Goal: Task Accomplishment & Management: Manage account settings

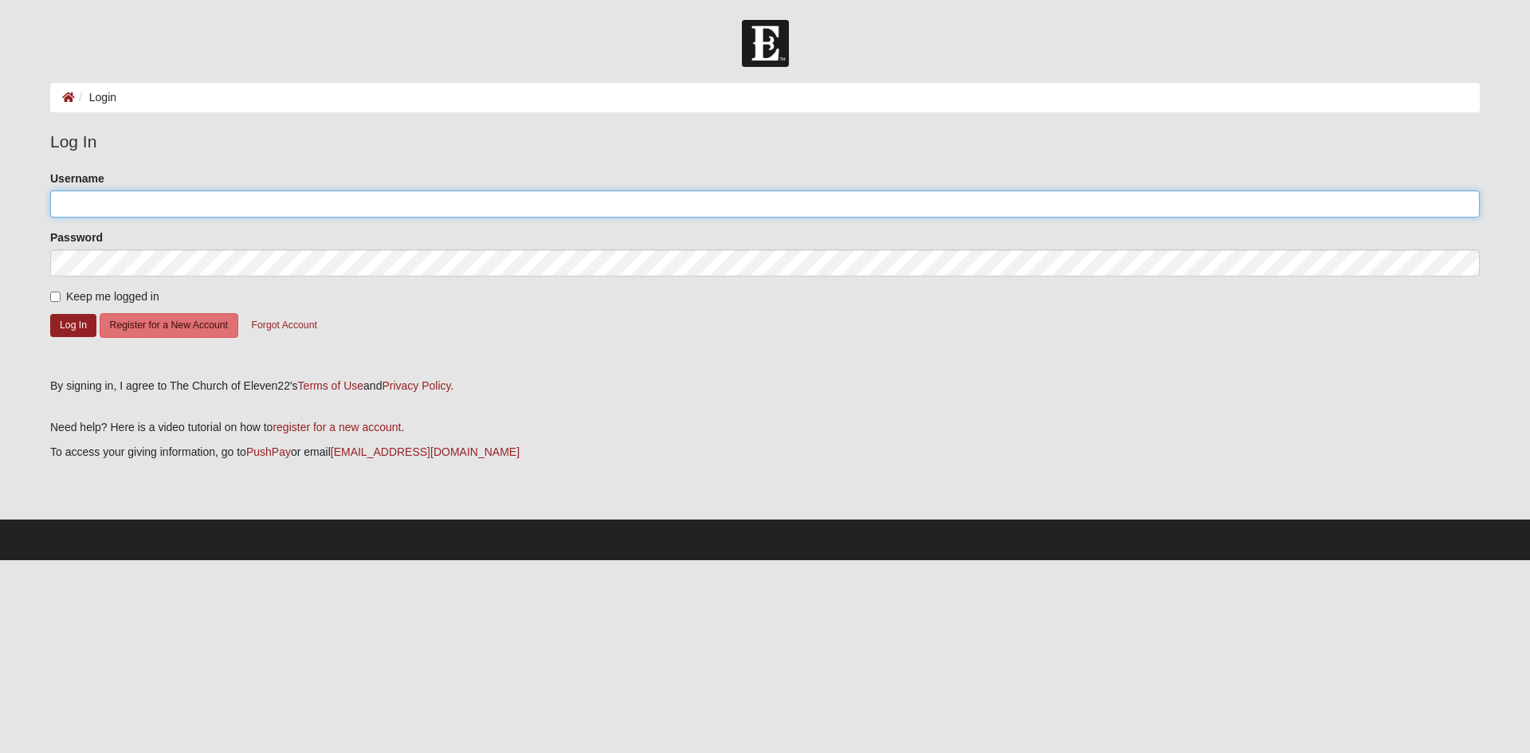
click at [186, 210] on input "Username" at bounding box center [765, 203] width 1430 height 27
paste input "[PERSON_NAME]"
type input "[PERSON_NAME]"
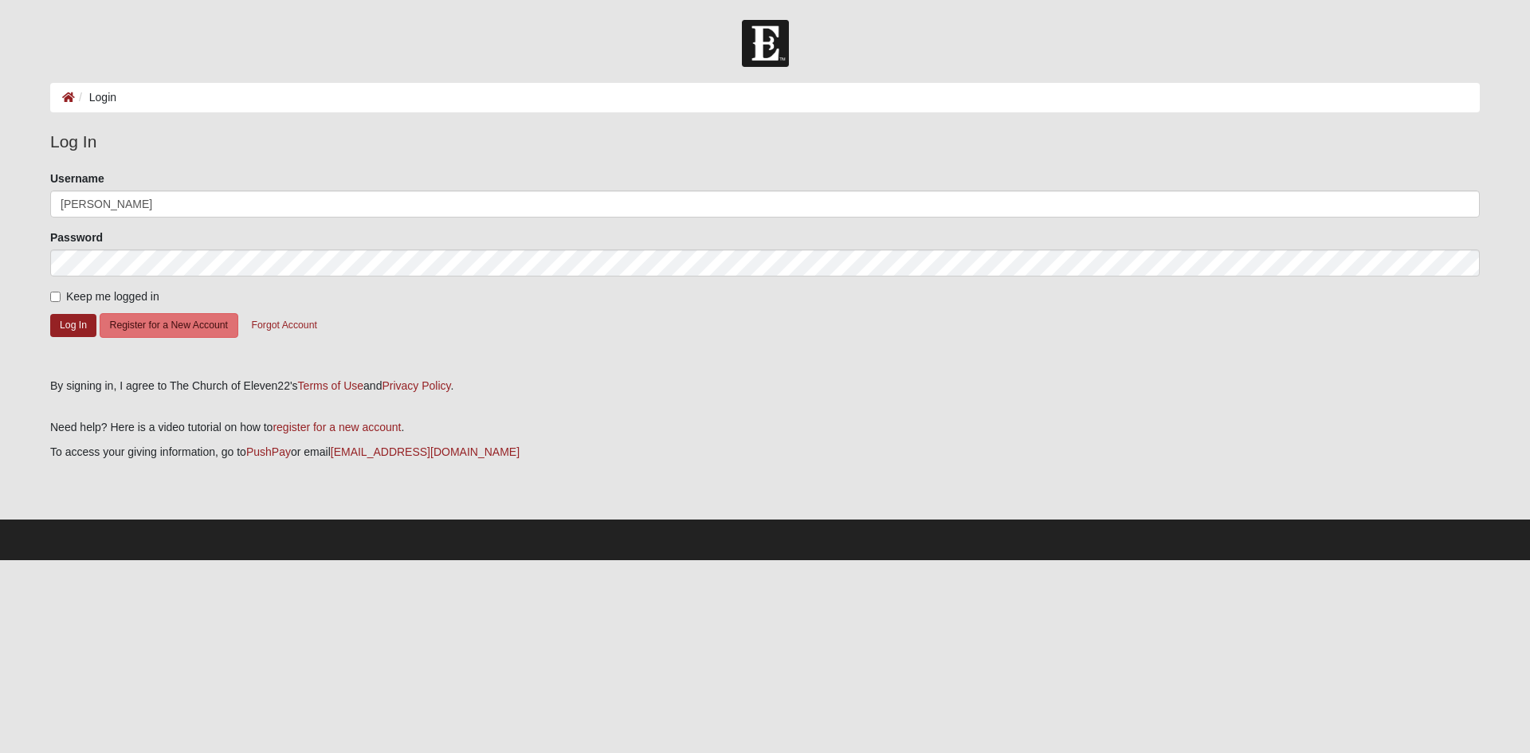
click at [152, 394] on div "By signing in, I agree to The Church of Eleven22's Terms of Use and Privacy Pol…" at bounding box center [765, 386] width 1430 height 17
click at [68, 331] on button "Log In" at bounding box center [73, 325] width 46 height 23
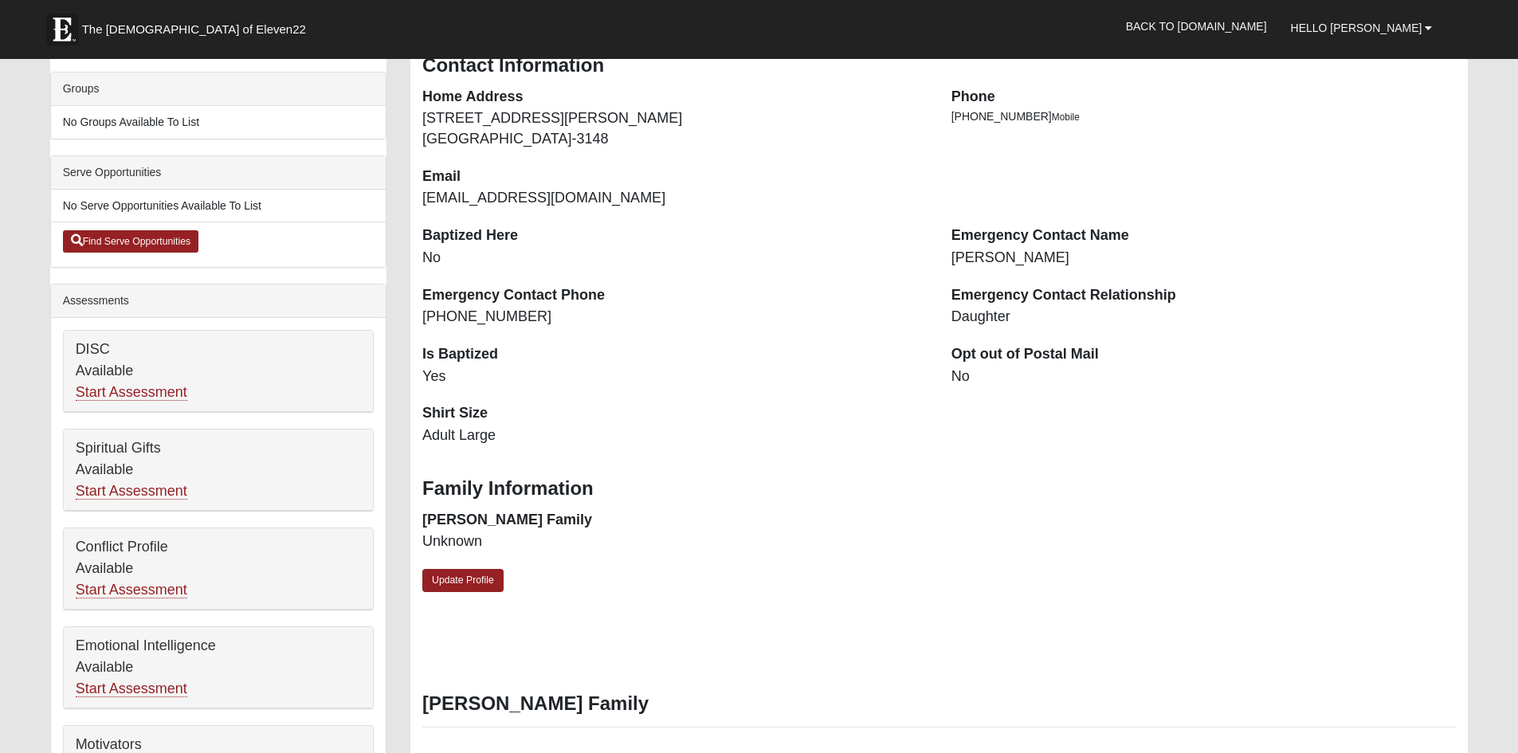
scroll to position [319, 0]
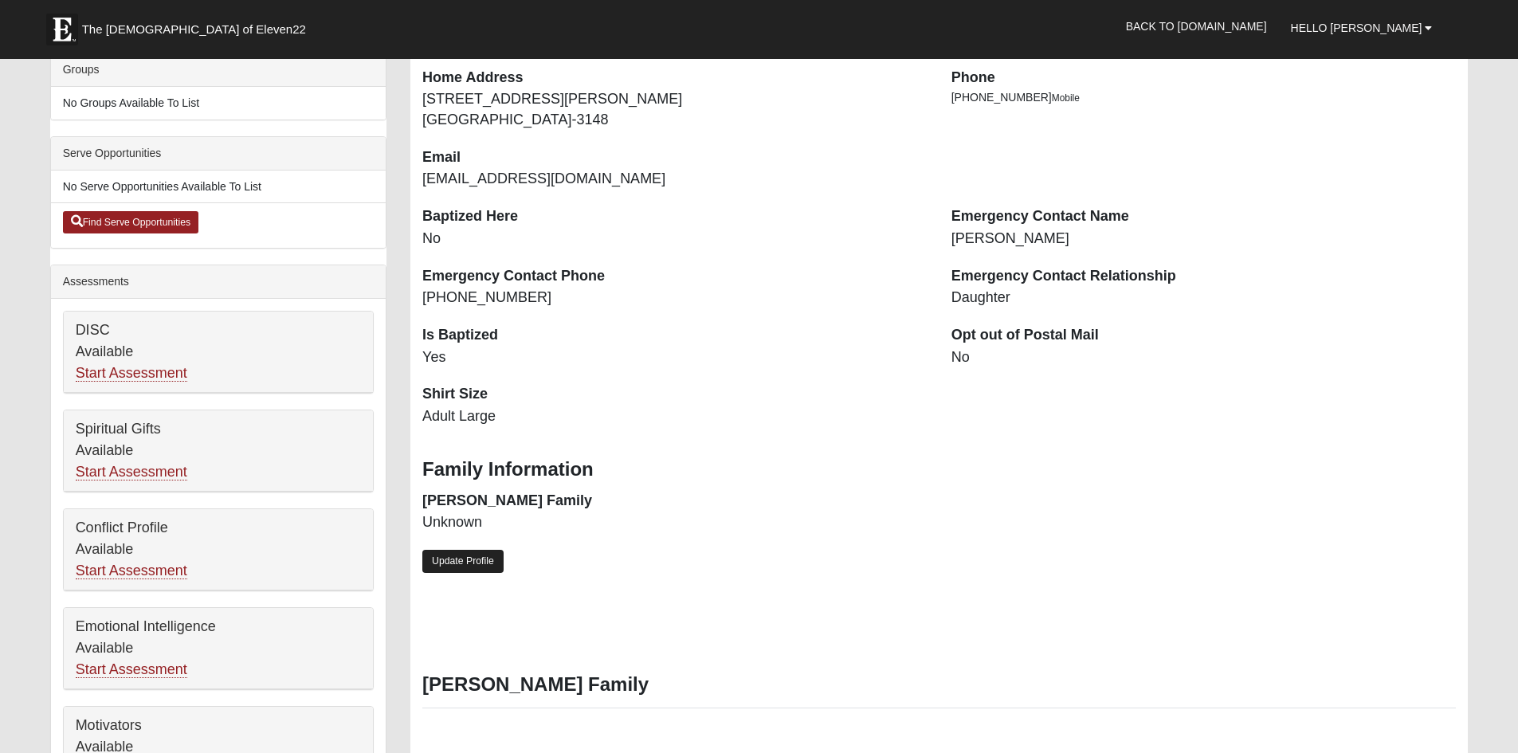
click at [461, 565] on link "Update Profile" at bounding box center [462, 561] width 81 height 23
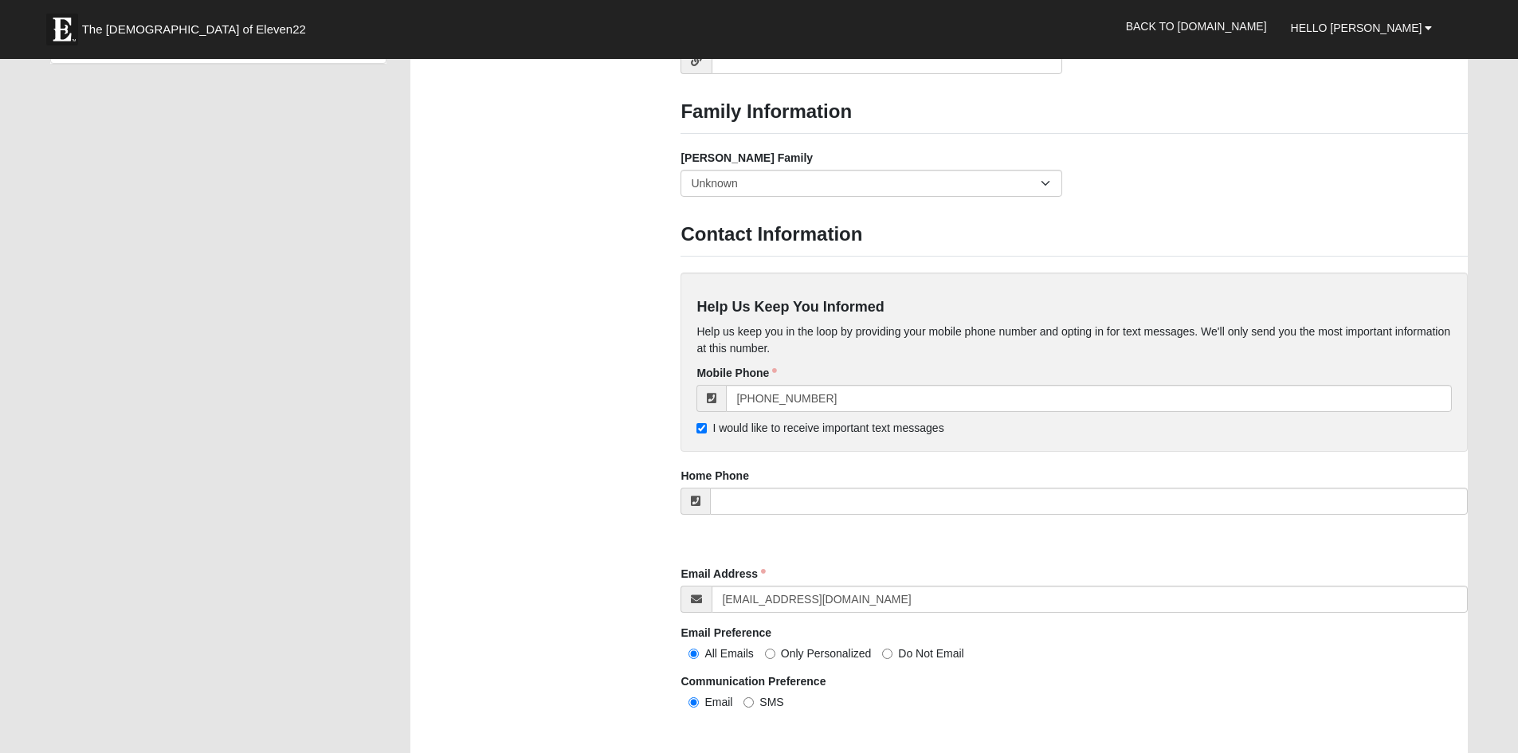
scroll to position [1196, 0]
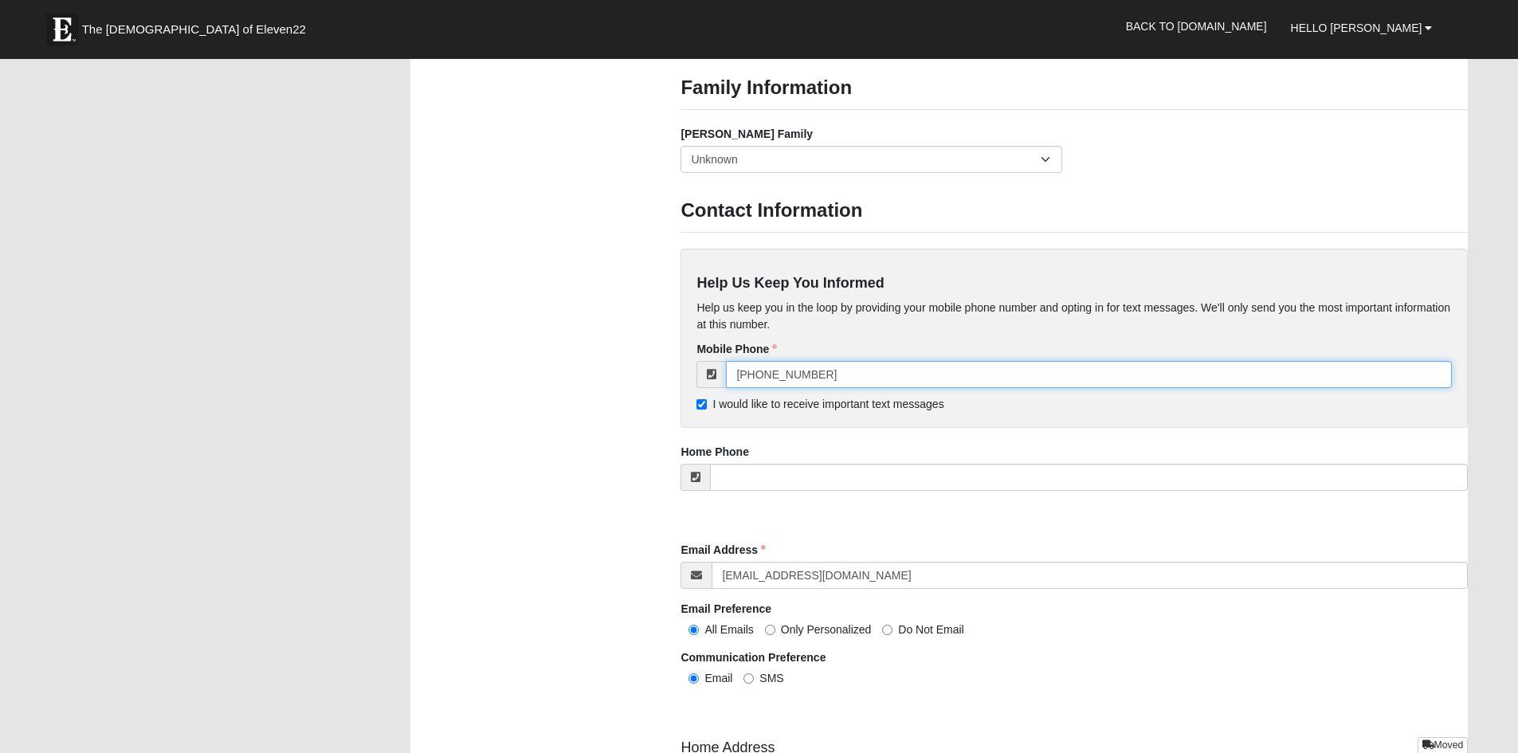
drag, startPoint x: 804, startPoint y: 374, endPoint x: 768, endPoint y: 383, distance: 36.9
click at [768, 383] on input "(864) 901-3101" at bounding box center [1089, 374] width 726 height 27
type input "(864) 385-6944"
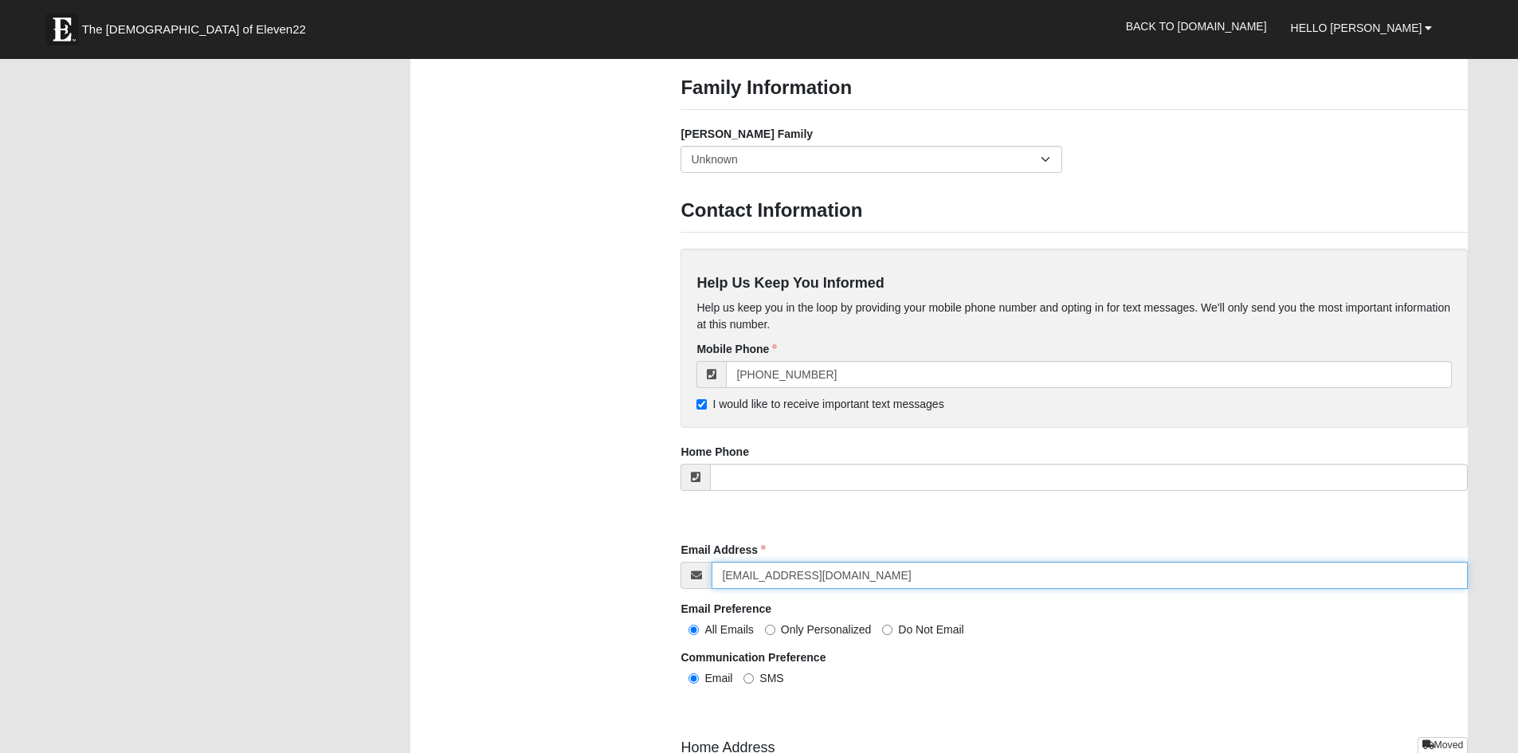
click at [857, 565] on input "msmith@colonialtrust.com" at bounding box center [1090, 575] width 756 height 27
click at [747, 567] on input "msmith@colonialtrust.com" at bounding box center [1090, 575] width 756 height 27
type input "bnethercutt@colonialtrust.com"
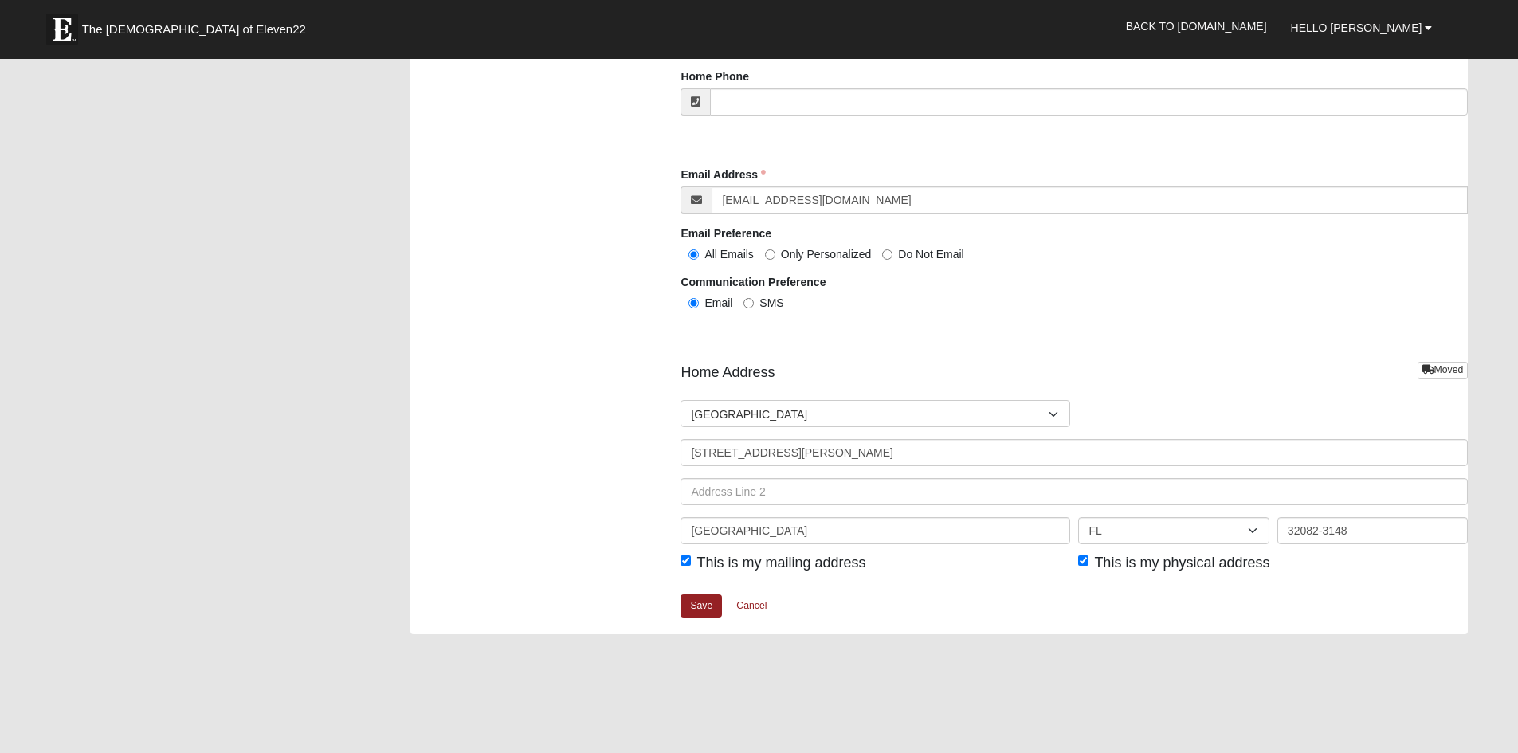
scroll to position [1594, 0]
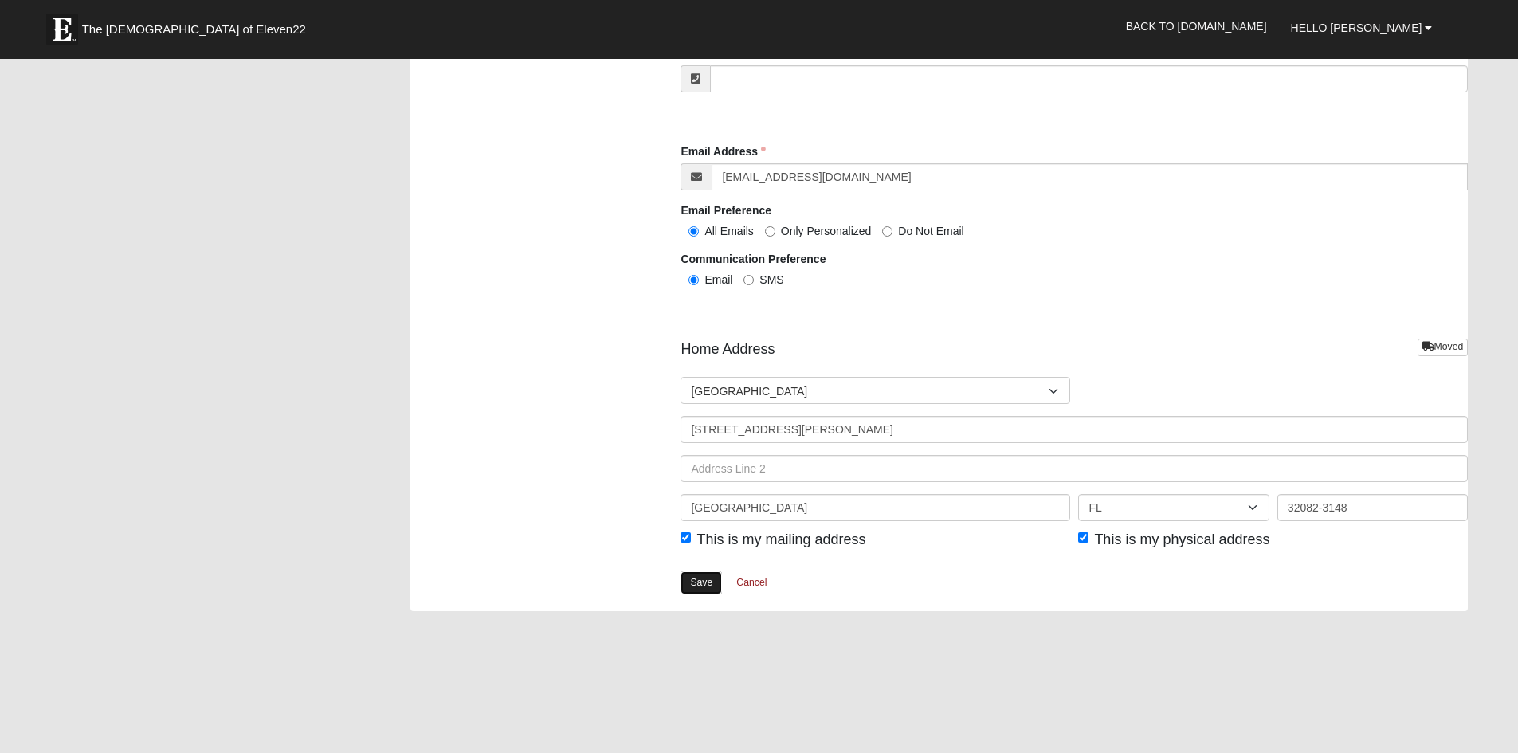
click at [698, 588] on link "Save" at bounding box center [701, 582] width 41 height 23
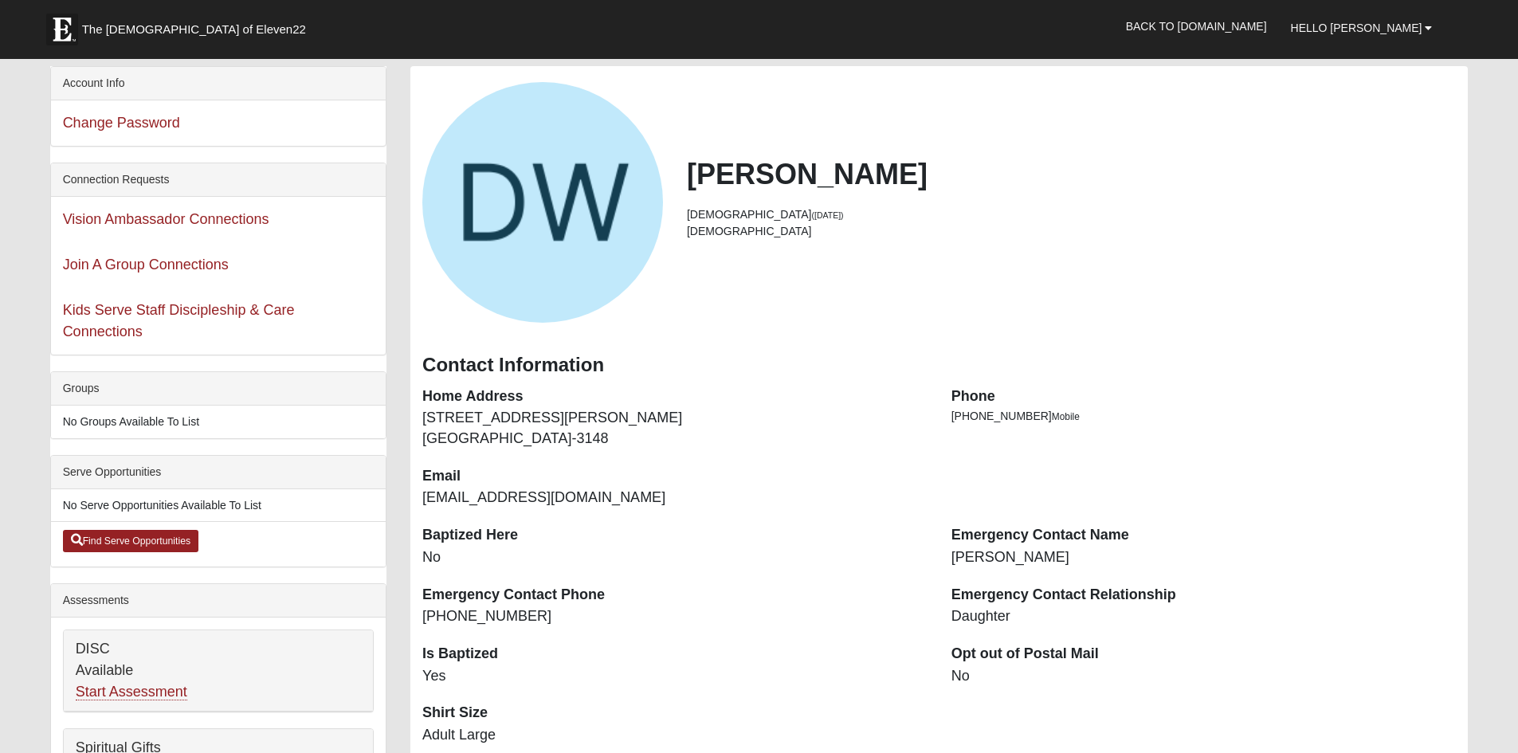
click at [281, 116] on div "Change Password" at bounding box center [218, 122] width 335 height 45
drag, startPoint x: 1262, startPoint y: 217, endPoint x: 1274, endPoint y: 212, distance: 13.6
click at [1262, 218] on li "[DEMOGRAPHIC_DATA] ([DATE])" at bounding box center [1071, 214] width 769 height 17
click at [1371, 59] on nav "The Church of Eleven22 Hello Dorothy McLanahan My Account Log Out Back to COE22…" at bounding box center [759, 29] width 1518 height 59
click at [1371, 44] on link "Hello [PERSON_NAME]" at bounding box center [1362, 28] width 166 height 40
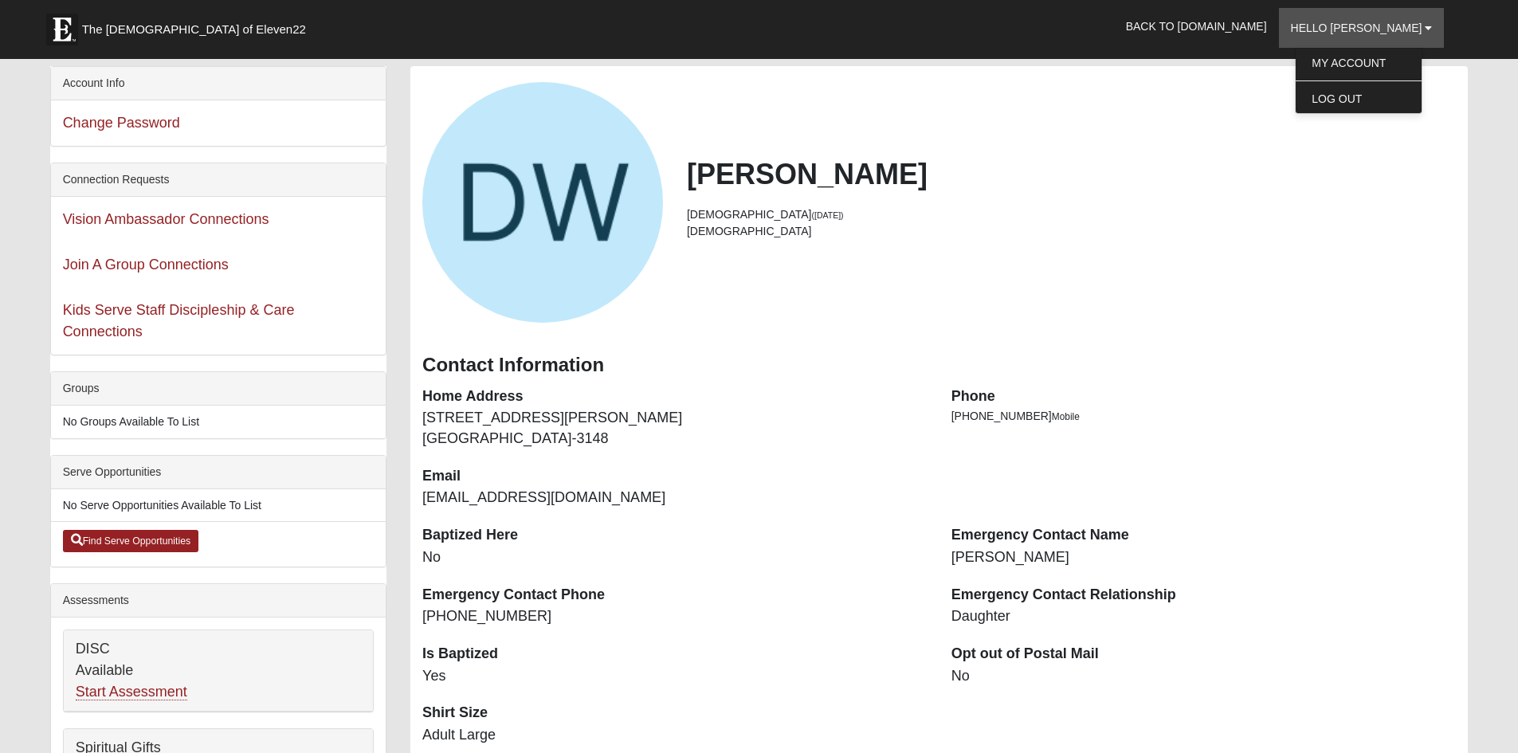
click at [1247, 243] on div "Dorothy McLanahan Watson 90 years old (7/27/1935) Female" at bounding box center [1071, 202] width 793 height 90
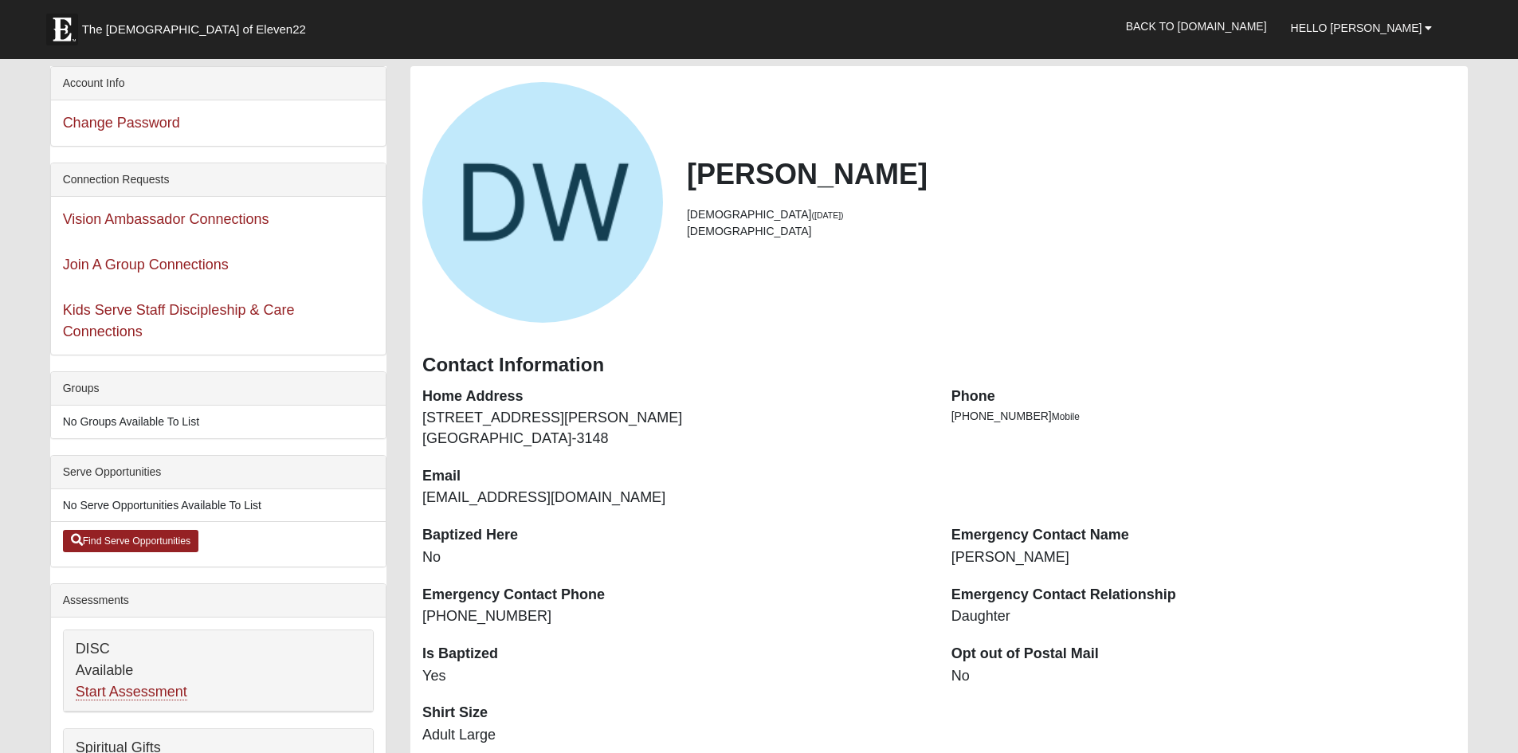
drag, startPoint x: 1388, startPoint y: 142, endPoint x: 1364, endPoint y: 164, distance: 32.7
click at [1388, 142] on div "Dorothy McLanahan Watson 90 years old (7/27/1935) Female" at bounding box center [939, 202] width 1058 height 241
drag, startPoint x: 1355, startPoint y: 191, endPoint x: 1055, endPoint y: 199, distance: 299.8
click at [1346, 192] on div "Dorothy McLanahan Watson 90 years old (7/27/1935) Female" at bounding box center [1071, 202] width 793 height 90
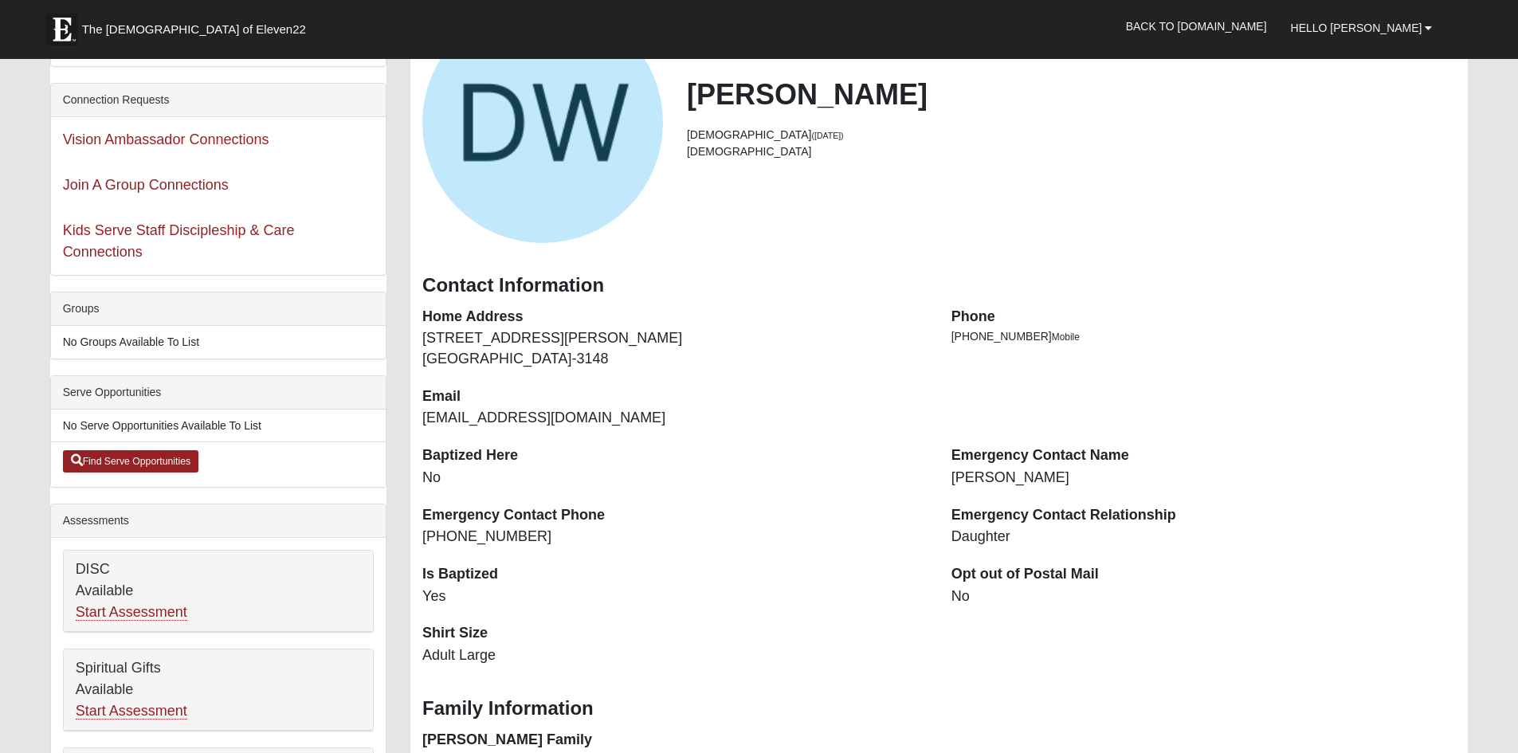
click at [720, 350] on dd "1000 Vicars Landing Way Apt A208 Ponte Vedra Beach, FL 32082-3148" at bounding box center [674, 348] width 505 height 41
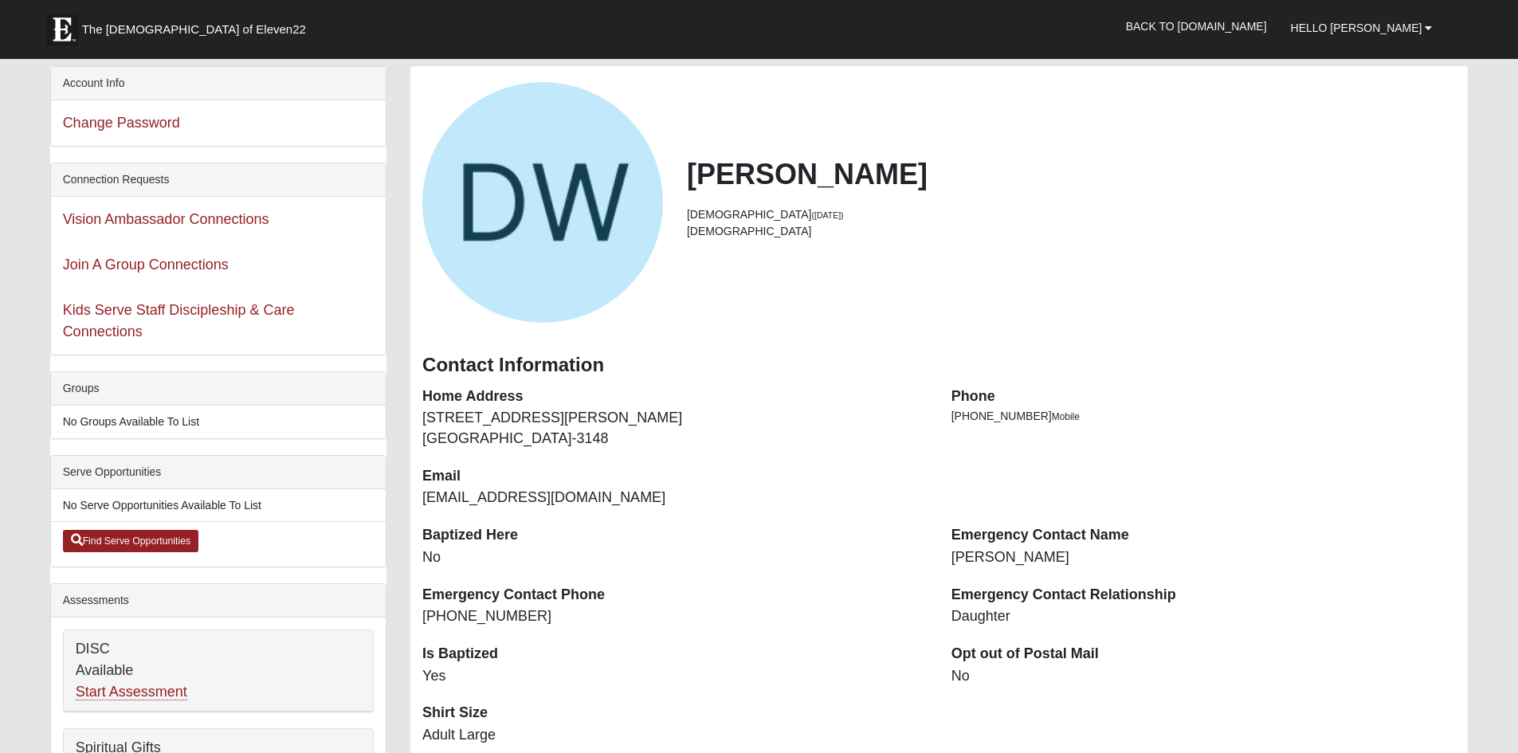
click at [794, 363] on h3 "Contact Information" at bounding box center [939, 365] width 1034 height 23
